Goal: Task Accomplishment & Management: Manage account settings

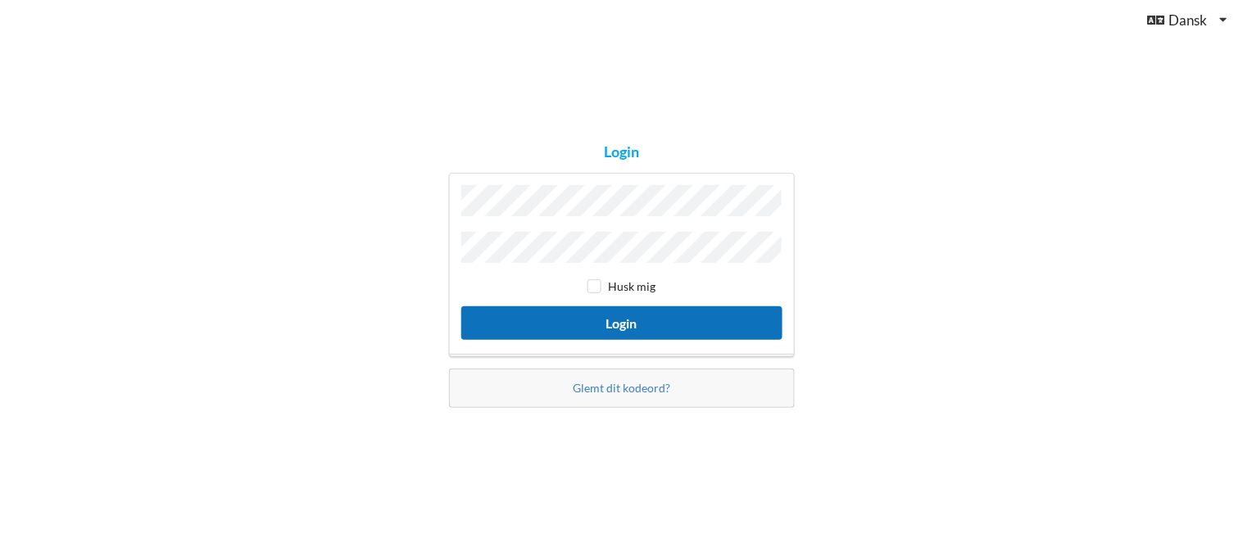
click at [614, 318] on button "Login" at bounding box center [621, 323] width 321 height 34
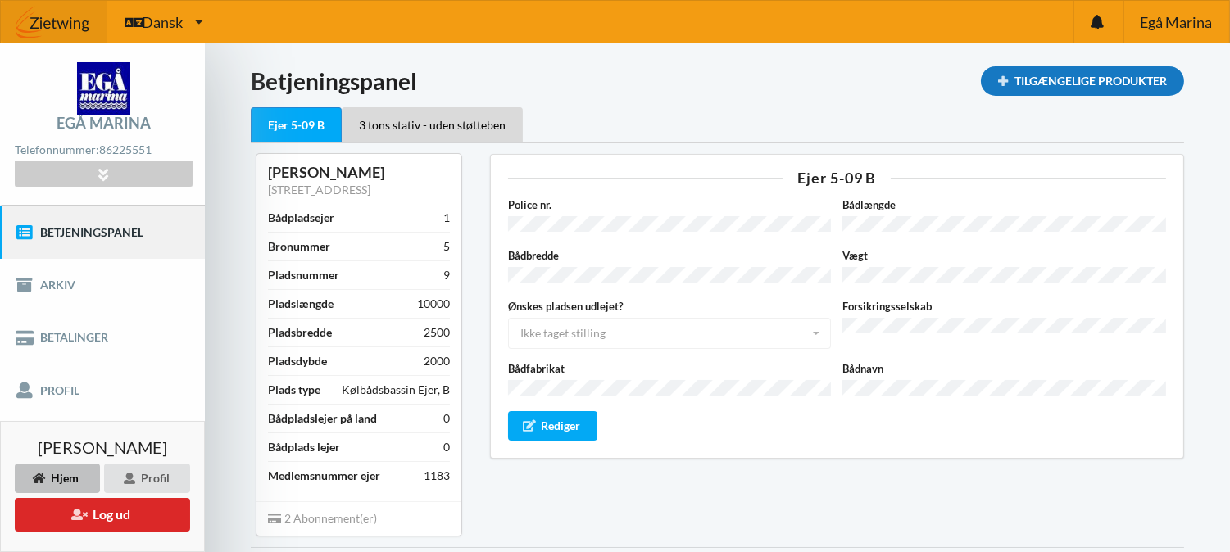
click at [614, 75] on div "Tilgængelige Produkter" at bounding box center [1082, 80] width 203 height 29
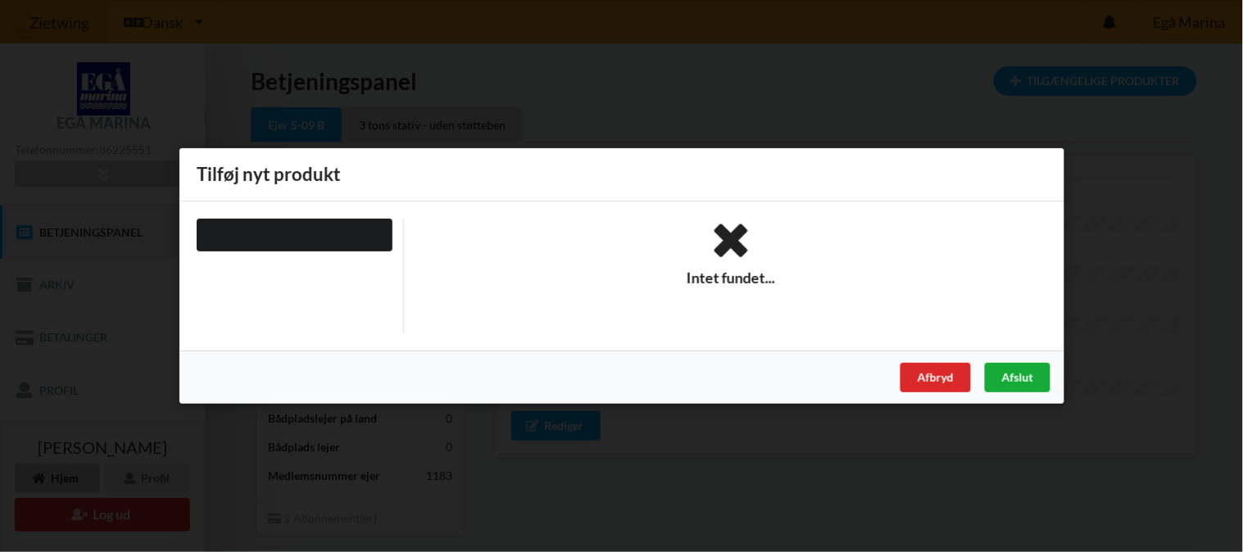
click at [614, 369] on div "Afslut" at bounding box center [1017, 377] width 66 height 29
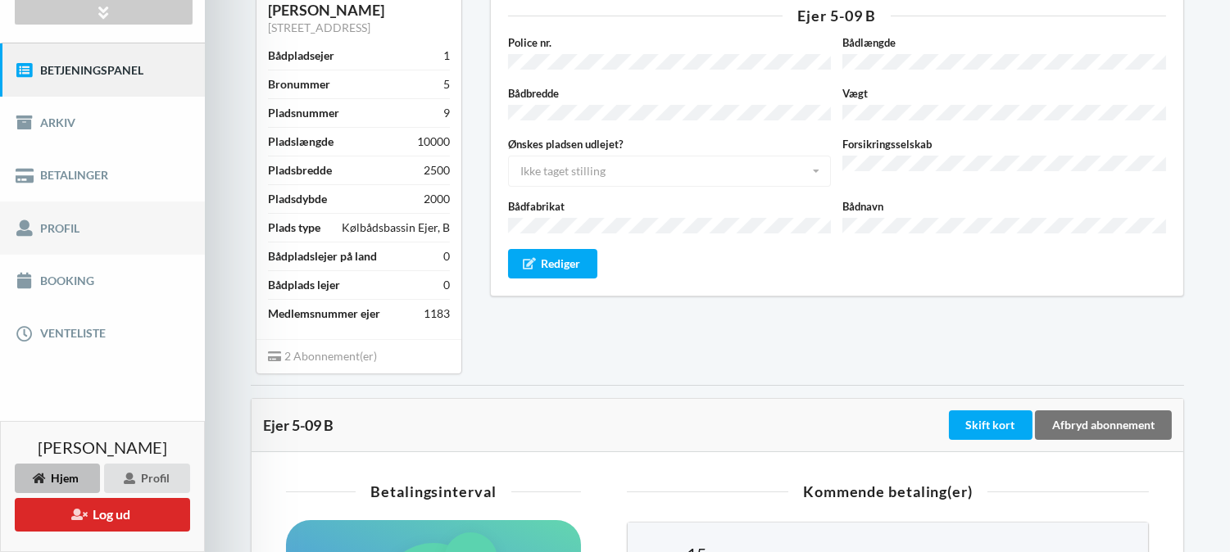
scroll to position [182, 0]
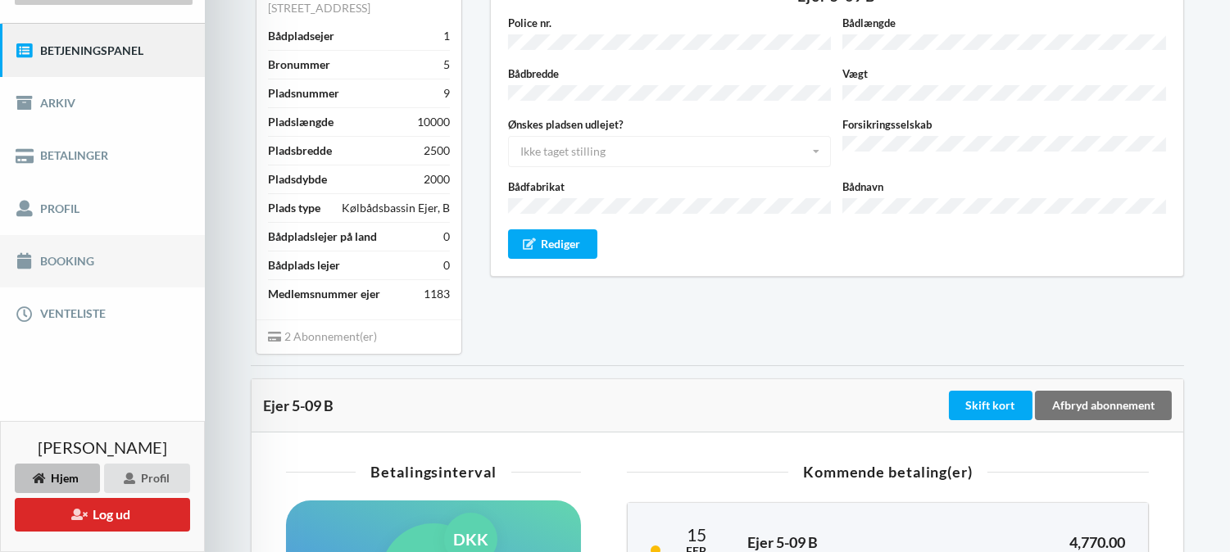
click at [75, 260] on link "Booking" at bounding box center [102, 261] width 205 height 52
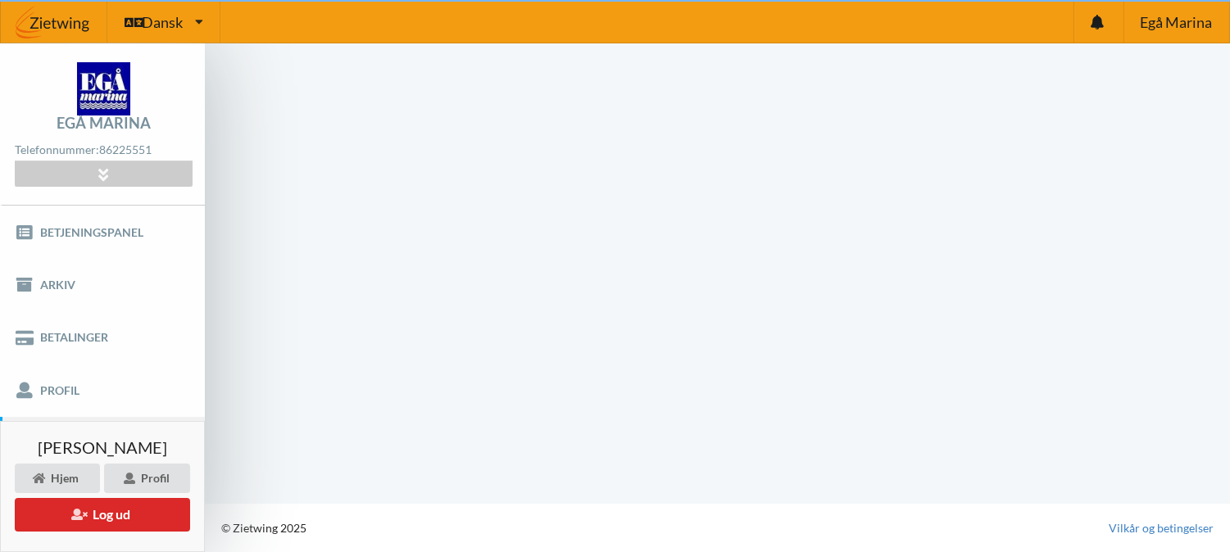
scroll to position [1, 0]
